Goal: Transaction & Acquisition: Purchase product/service

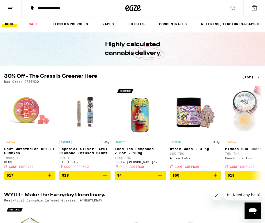
scroll to position [2, 0]
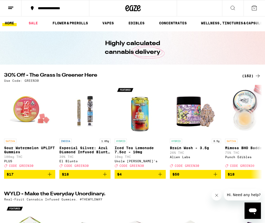
click at [247, 75] on div "(152)" at bounding box center [251, 76] width 19 height 6
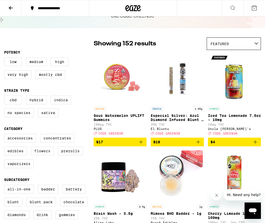
scroll to position [21, 0]
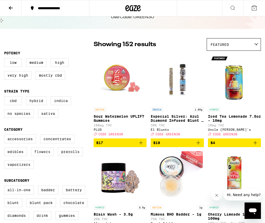
click at [43, 155] on label "Flowers" at bounding box center [42, 151] width 23 height 9
click at [5, 135] on input "Flowers" at bounding box center [5, 135] width 0 height 0
checkbox input "true"
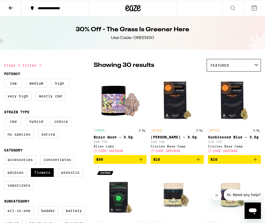
scroll to position [1, 0]
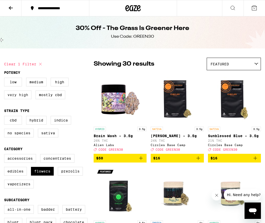
click at [17, 95] on label "Very High" at bounding box center [17, 94] width 27 height 9
click at [5, 79] on input "Very High" at bounding box center [5, 78] width 0 height 0
checkbox input "true"
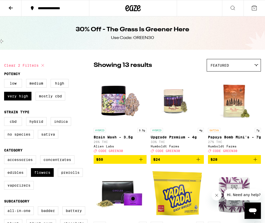
scroll to position [1, 0]
